Goal: Navigation & Orientation: Find specific page/section

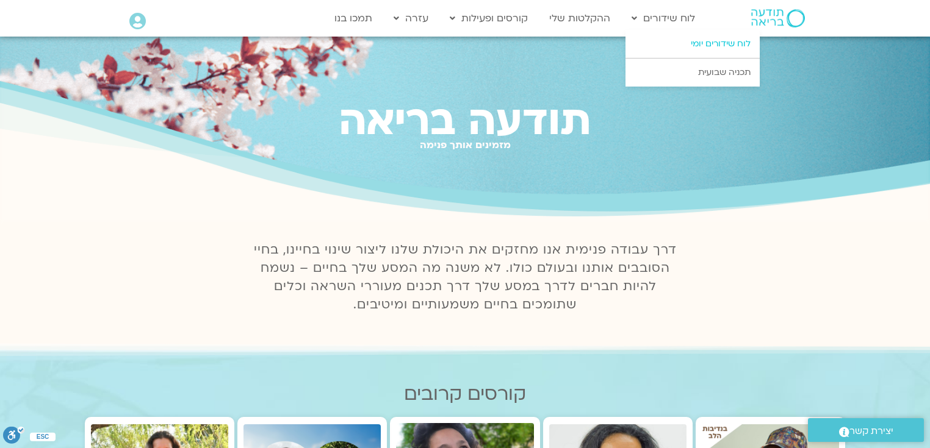
click at [715, 40] on link "לוח שידורים יומי" at bounding box center [692, 44] width 134 height 28
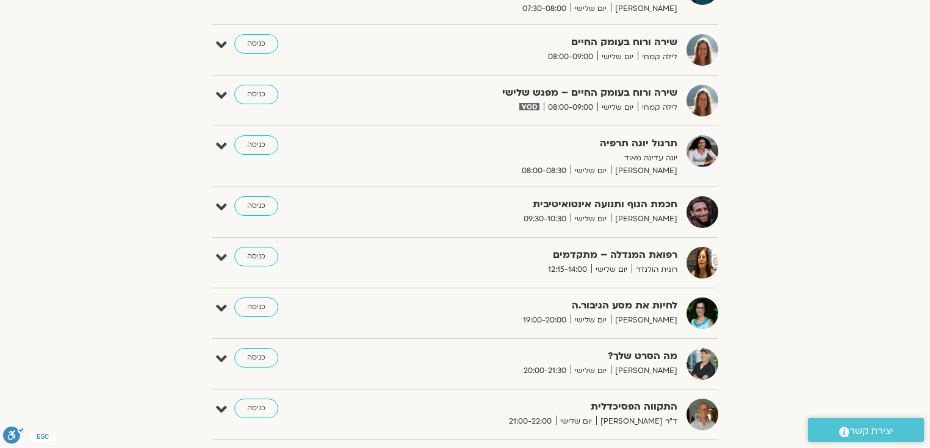
scroll to position [342, 0]
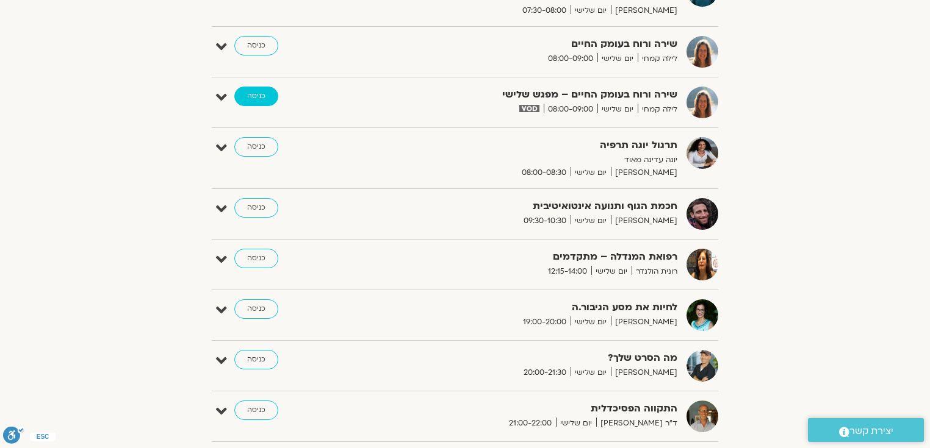
click at [253, 97] on link "כניסה" at bounding box center [256, 97] width 44 height 20
